Goal: Find specific page/section: Find specific page/section

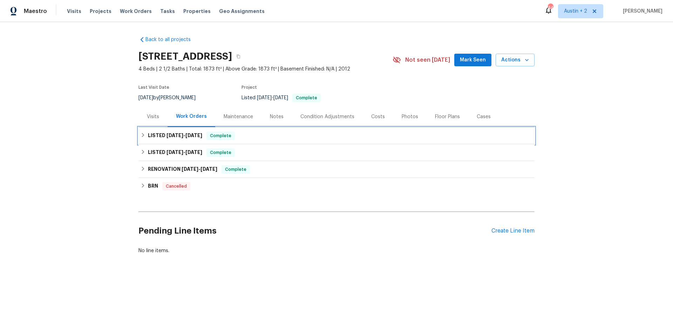
click at [179, 132] on h6 "LISTED [DATE] - [DATE]" at bounding box center [175, 135] width 54 height 8
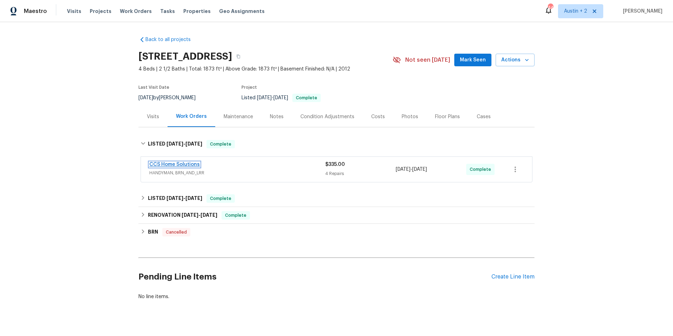
click at [188, 163] on link "CCS Home Solutions" at bounding box center [174, 164] width 50 height 5
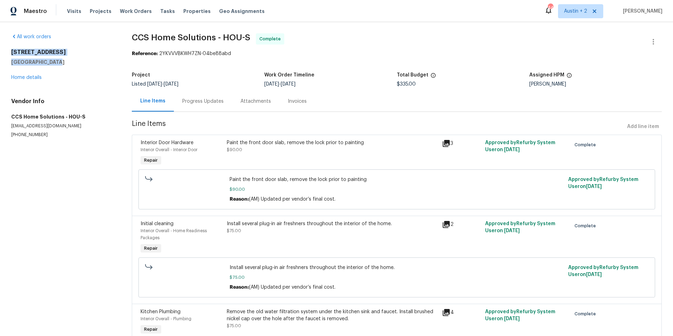
drag, startPoint x: 11, startPoint y: 51, endPoint x: 94, endPoint y: 62, distance: 83.1
click at [94, 62] on div "[STREET_ADDRESS][PERSON_NAME]" at bounding box center [63, 57] width 104 height 17
copy div "[STREET_ADDRESS][PERSON_NAME]"
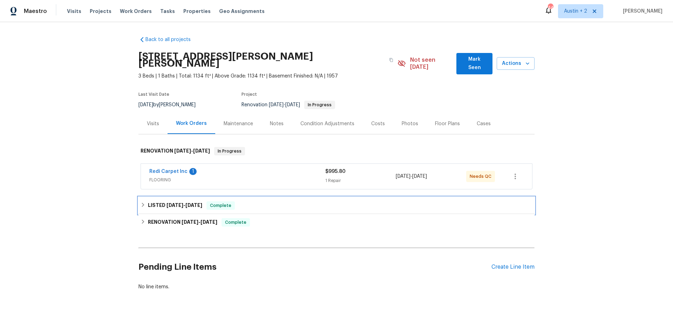
click at [167, 203] on span "[DATE]" at bounding box center [174, 205] width 17 height 5
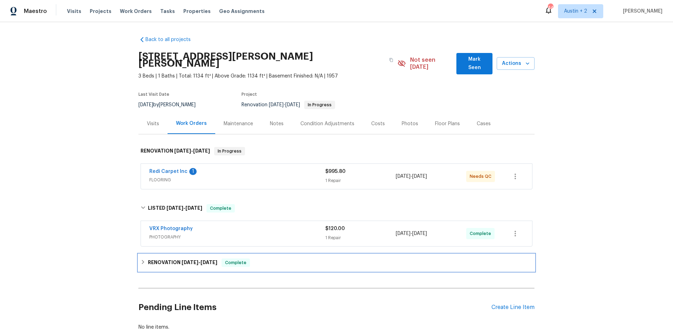
click at [166, 258] on h6 "RENOVATION [DATE] - [DATE]" at bounding box center [182, 262] width 69 height 8
